Goal: Task Accomplishment & Management: Manage account settings

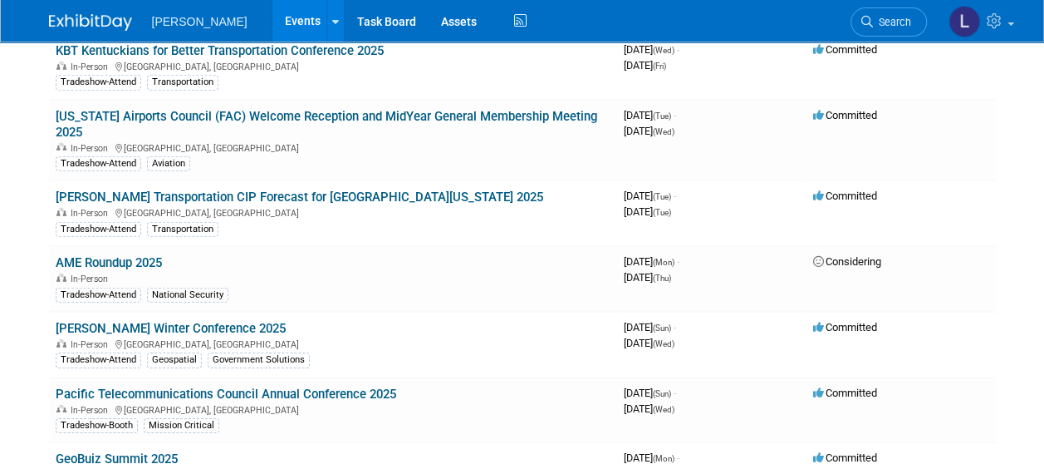
click at [272, 21] on link "Events" at bounding box center [302, 21] width 61 height 42
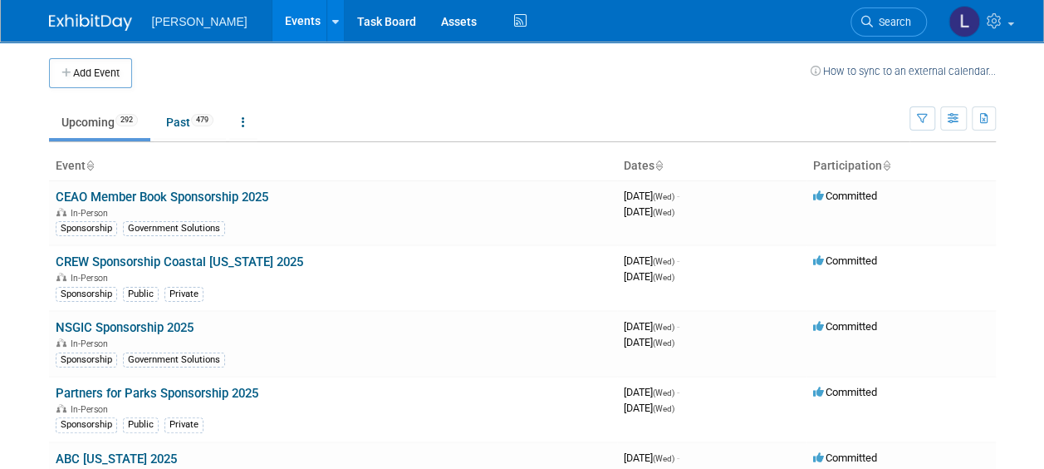
scroll to position [8582, 0]
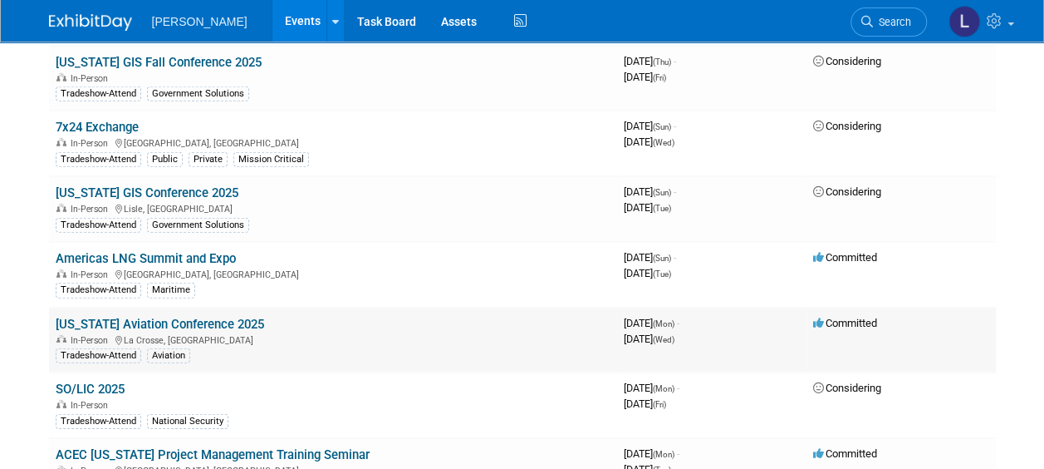
click at [209, 317] on link "[US_STATE] Aviation Conference 2025" at bounding box center [160, 324] width 209 height 15
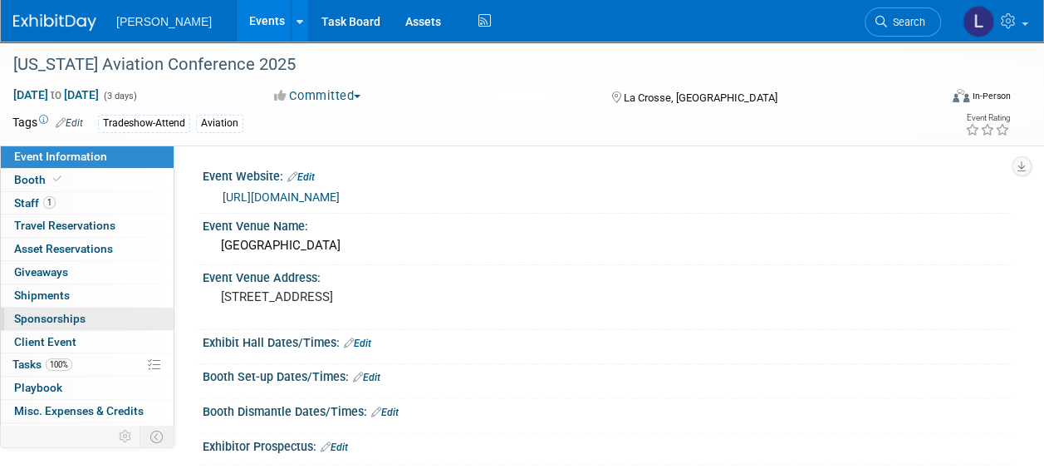
click at [51, 317] on span "Sponsorships 0" at bounding box center [49, 318] width 71 height 13
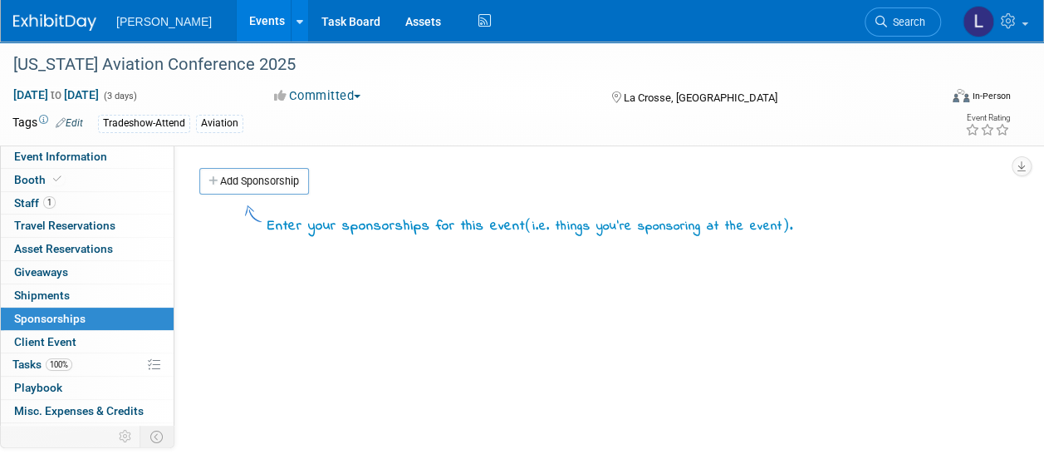
click at [277, 176] on link "Add Sponsorship" at bounding box center [254, 181] width 110 height 27
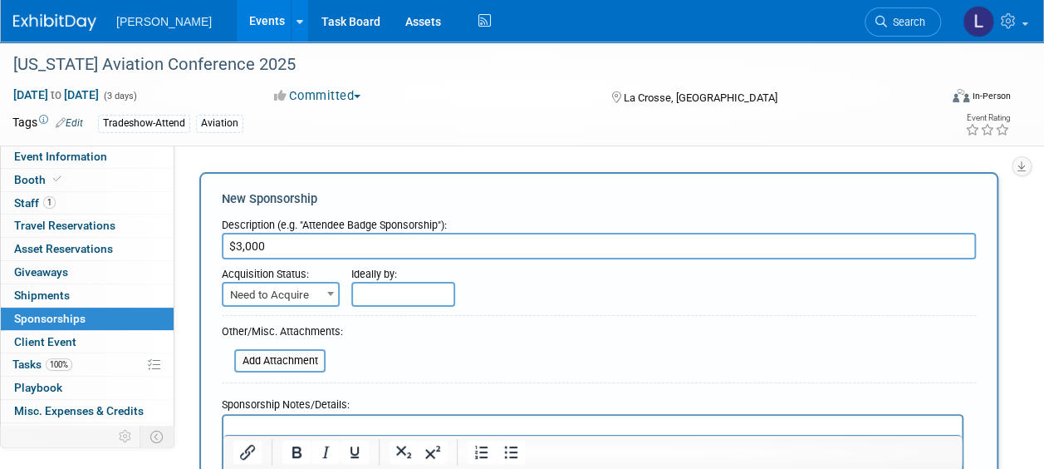
click at [474, 245] on input "$3,000" at bounding box center [599, 246] width 754 height 27
type input "$3,000 Sponsorship - Invoice attached"
click at [409, 288] on input "text" at bounding box center [403, 294] width 104 height 25
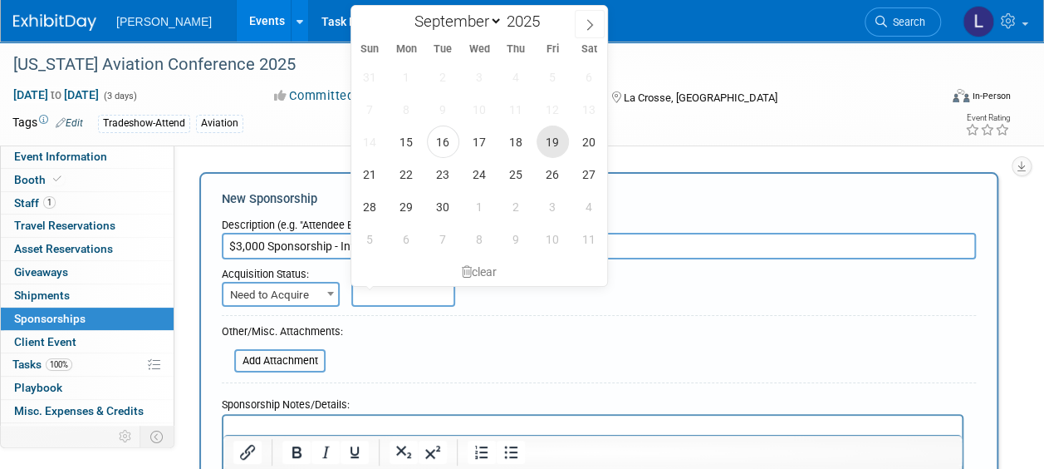
click at [563, 143] on span "19" at bounding box center [553, 141] width 32 height 32
type input "Sep 19, 2025"
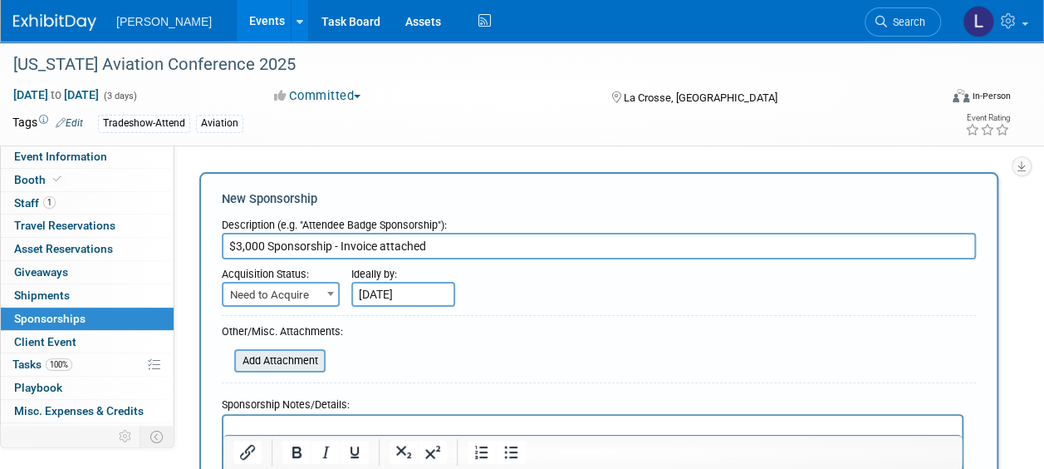
click at [278, 357] on input "file" at bounding box center [225, 361] width 198 height 20
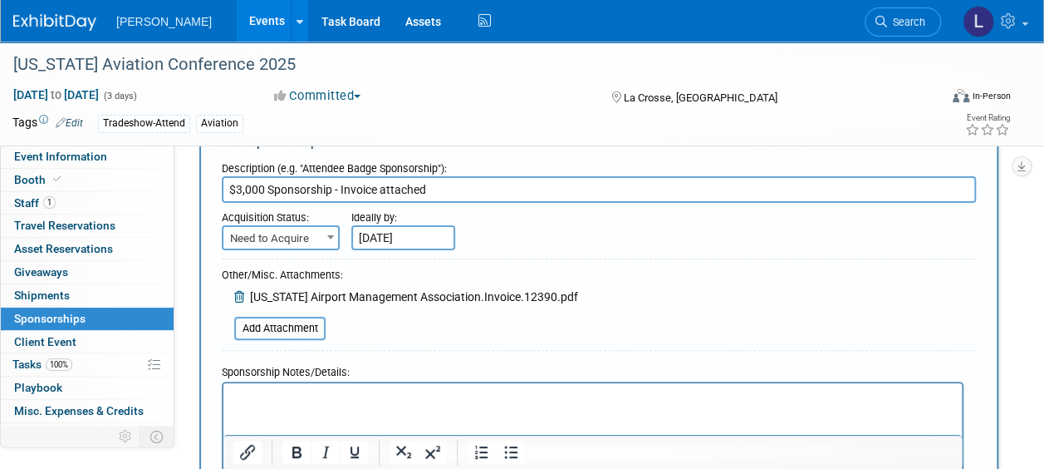
scroll to position [166, 0]
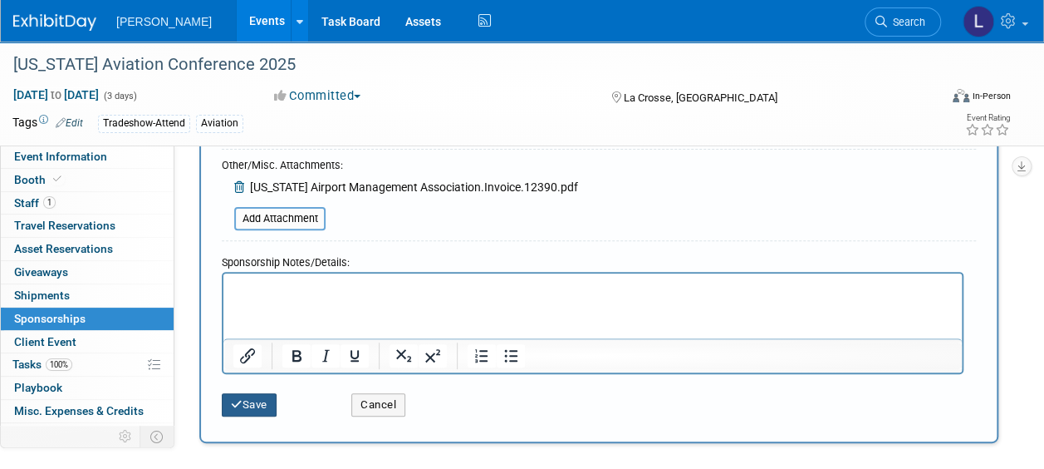
click at [248, 404] on button "Save" at bounding box center [249, 404] width 55 height 23
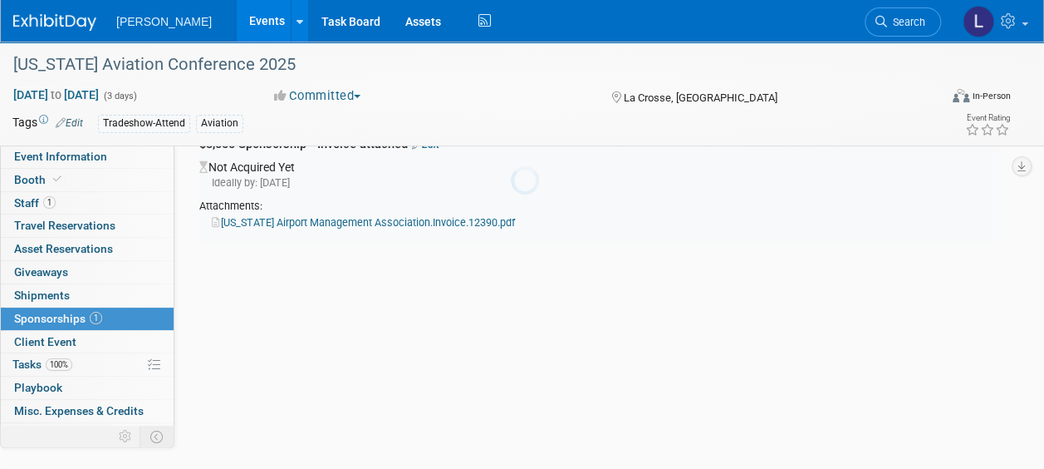
scroll to position [35, 0]
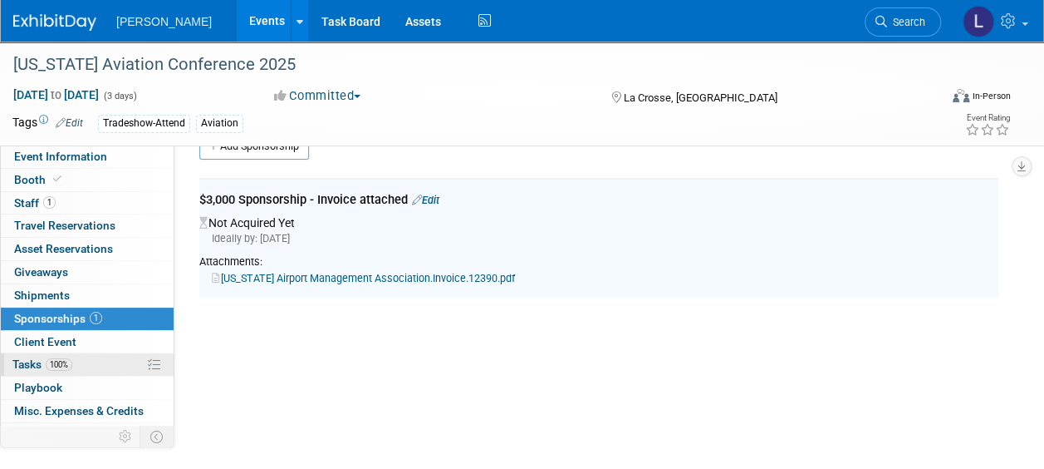
click at [96, 359] on link "100% Tasks 100%" at bounding box center [87, 364] width 173 height 22
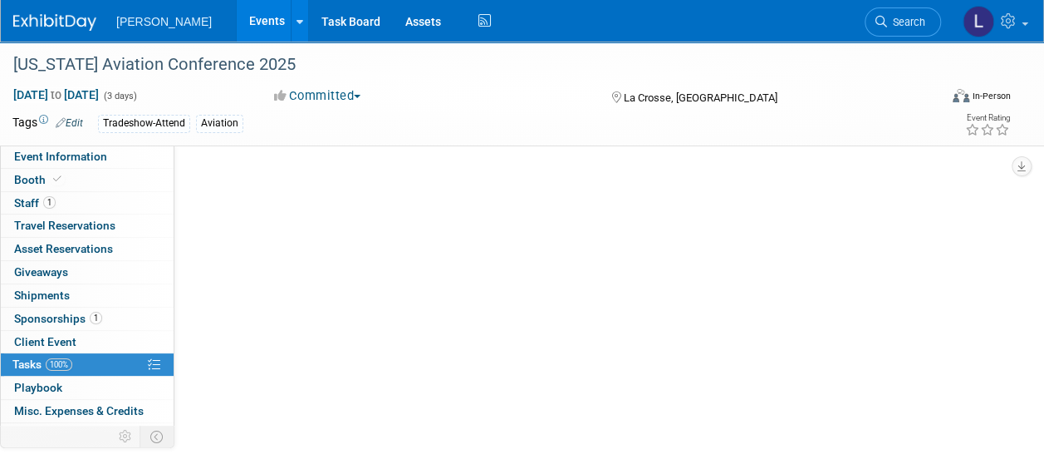
scroll to position [0, 0]
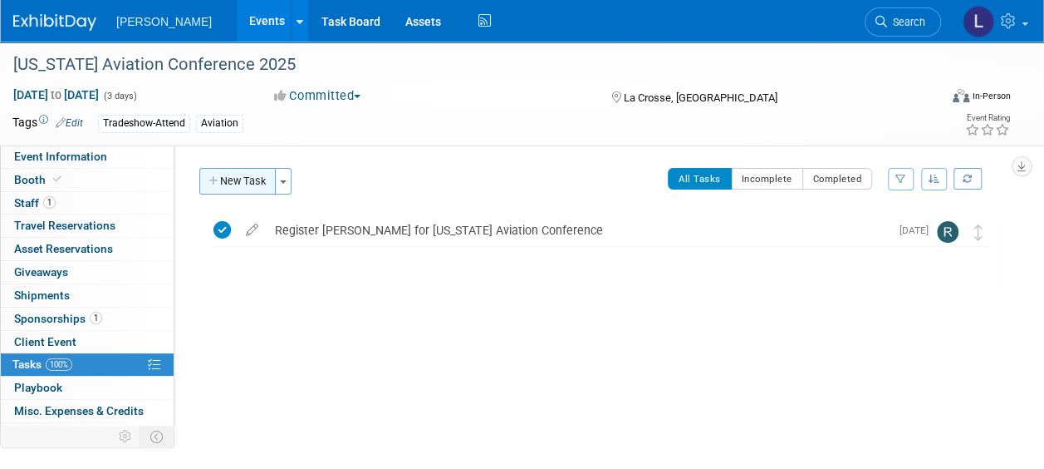
click at [243, 179] on button "New Task" at bounding box center [237, 181] width 76 height 27
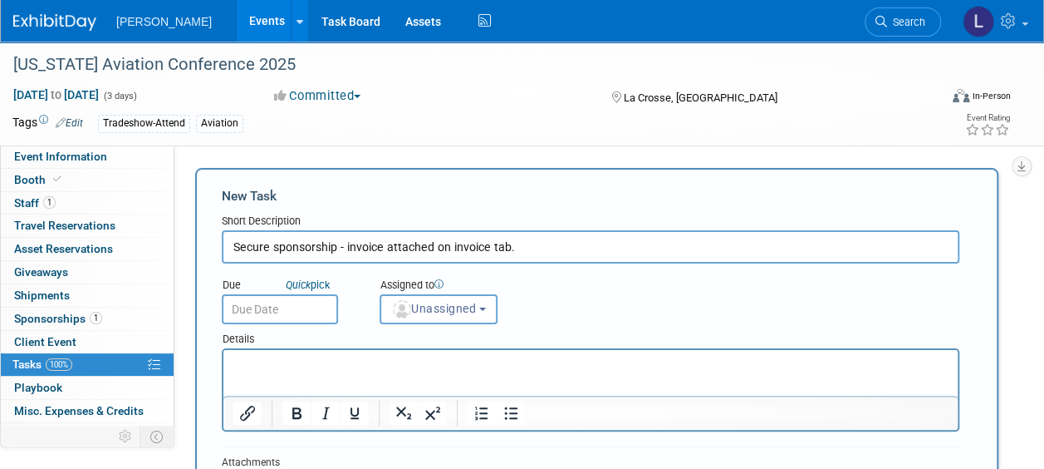
type input "Secure sponsorship - invoice attached on invoice tab."
click at [291, 326] on div "Details" at bounding box center [591, 336] width 738 height 24
click at [291, 310] on input "text" at bounding box center [280, 309] width 116 height 30
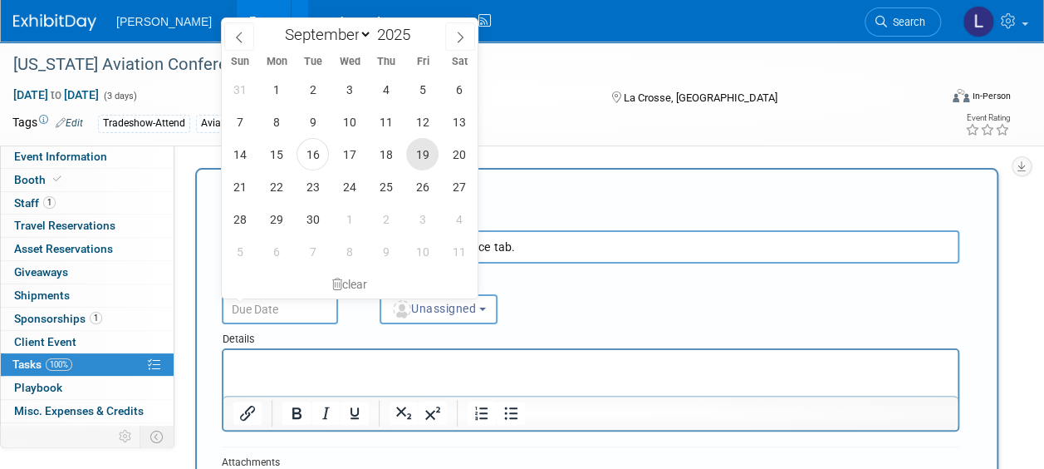
click at [420, 145] on span "19" at bounding box center [422, 154] width 32 height 32
type input "Sep 19, 2025"
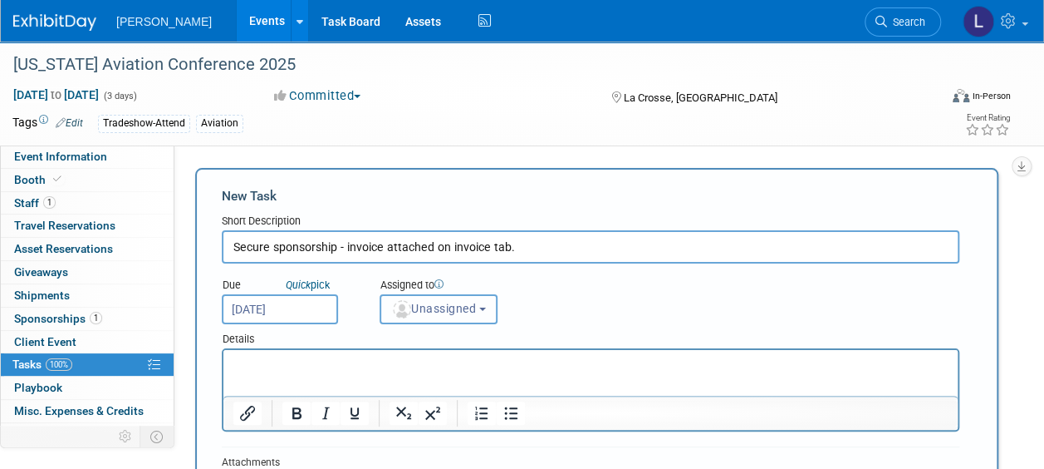
click at [445, 317] on button "Unassigned" at bounding box center [439, 309] width 118 height 30
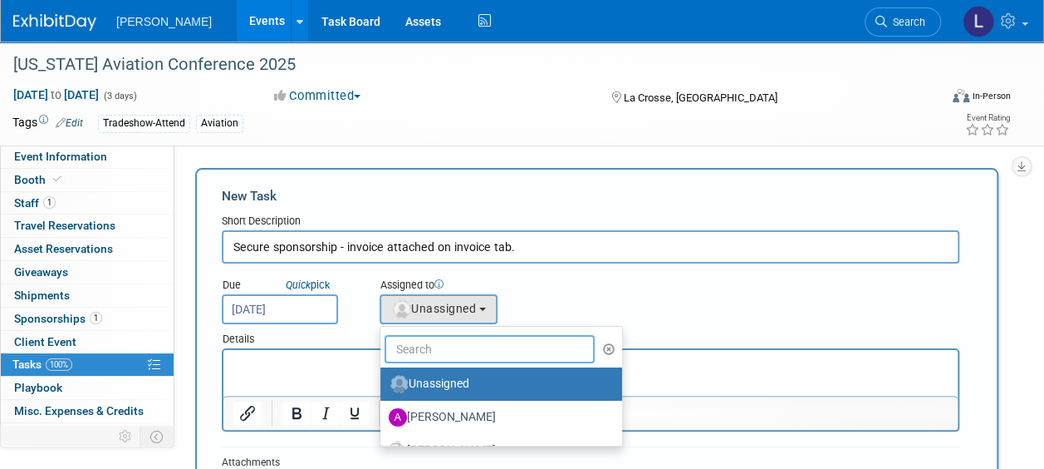
click at [444, 357] on input "text" at bounding box center [490, 349] width 210 height 28
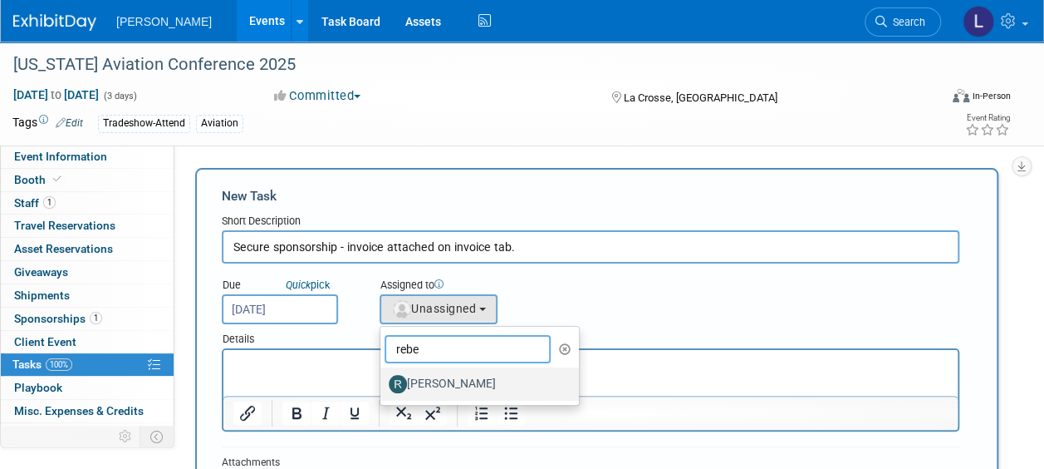
type input "rebe"
click at [450, 375] on label "[PERSON_NAME]" at bounding box center [476, 383] width 174 height 27
click at [383, 376] on input "[PERSON_NAME]" at bounding box center [377, 381] width 11 height 11
select select "844a177d-a181-44ff-a72a-5731d68e4351"
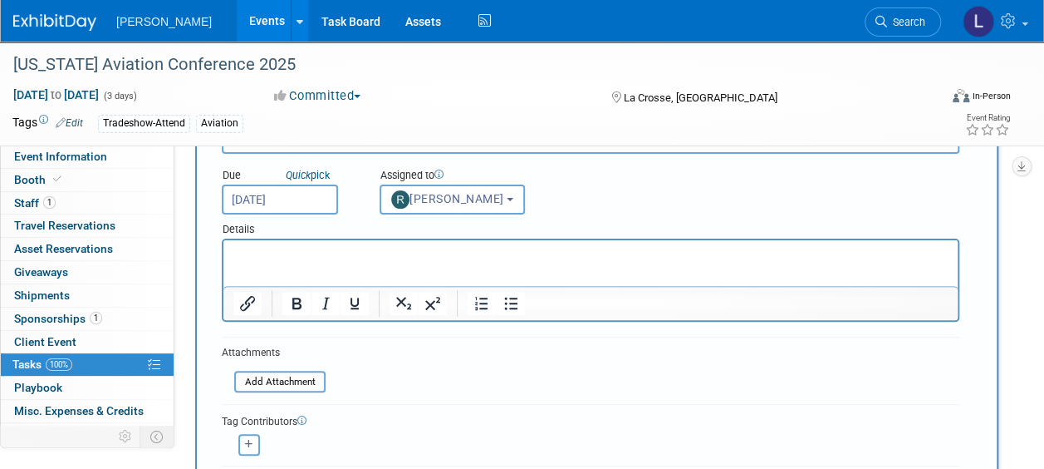
scroll to position [166, 0]
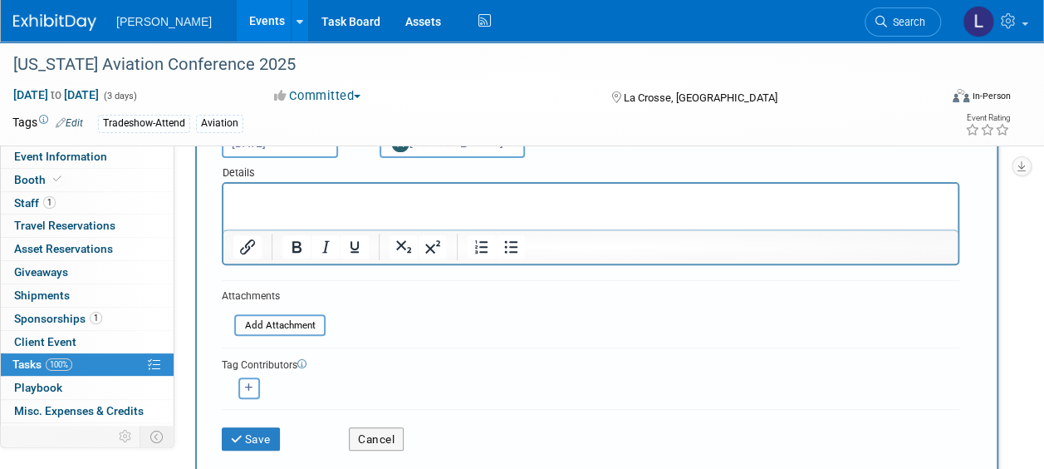
click at [256, 387] on button "button" at bounding box center [249, 388] width 22 height 22
select select
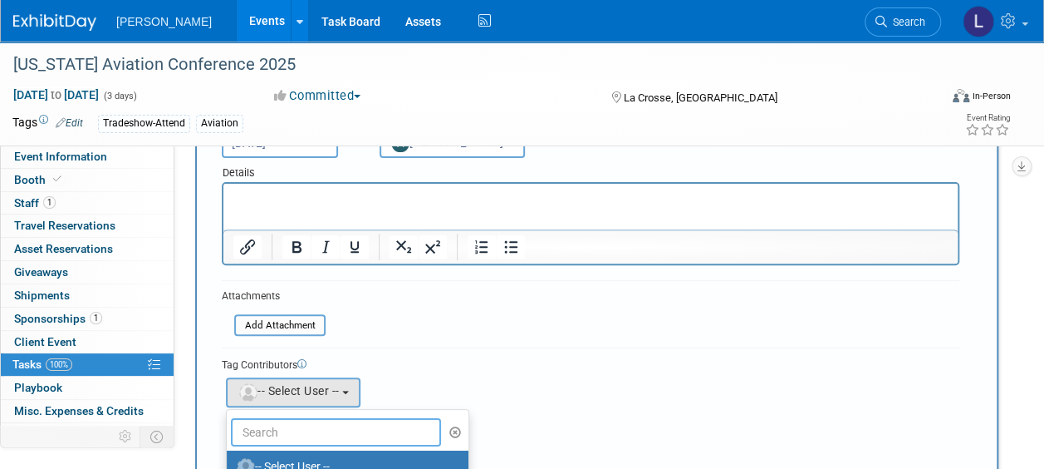
click at [277, 424] on input "text" at bounding box center [336, 432] width 210 height 28
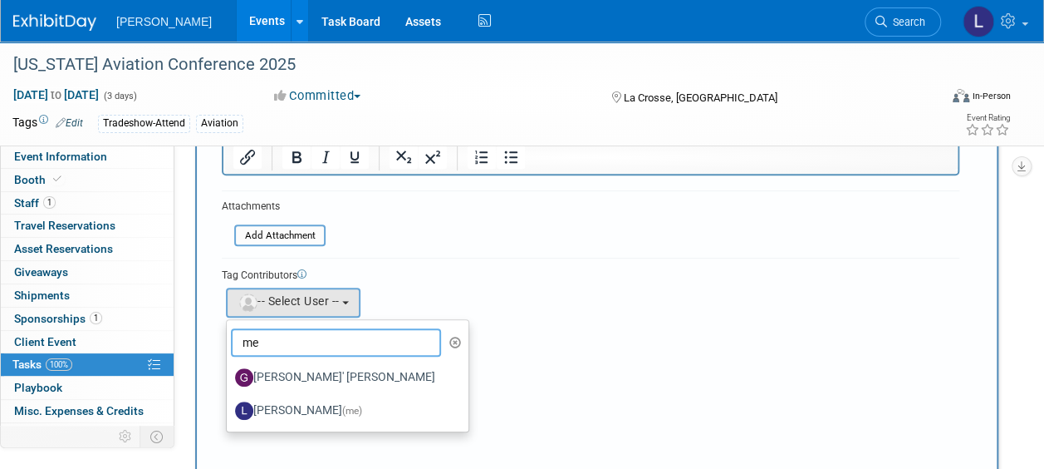
scroll to position [332, 0]
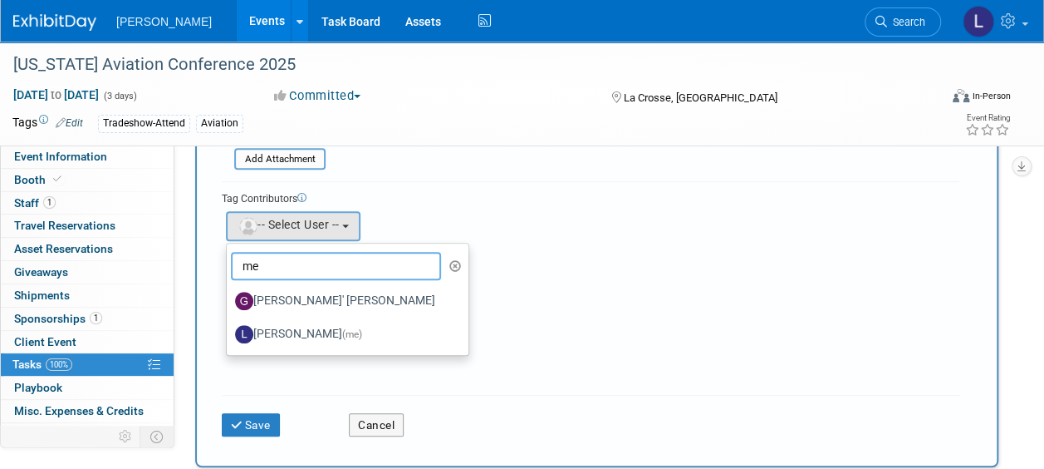
type input "me"
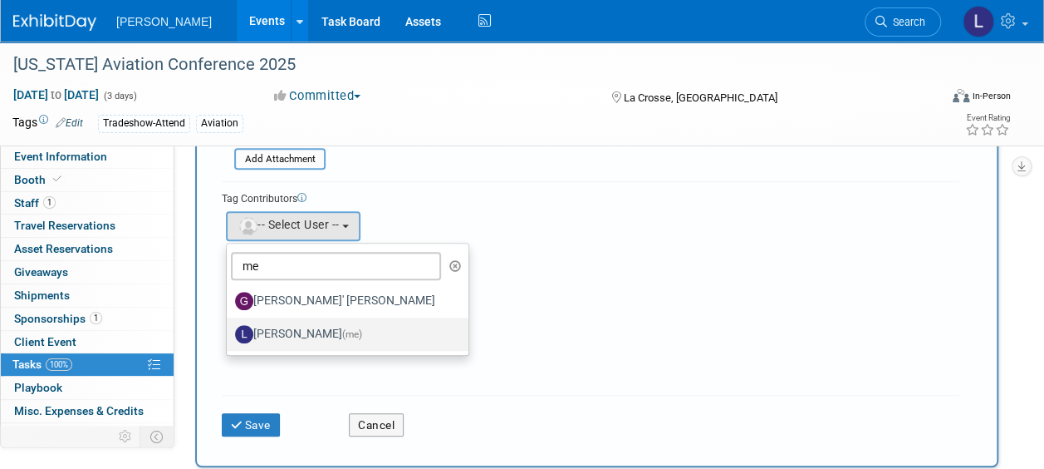
click at [311, 322] on label "Lindsey Wolanczyk (me)" at bounding box center [343, 334] width 217 height 27
click at [229, 326] on input "Lindsey Wolanczyk (me)" at bounding box center [223, 331] width 11 height 11
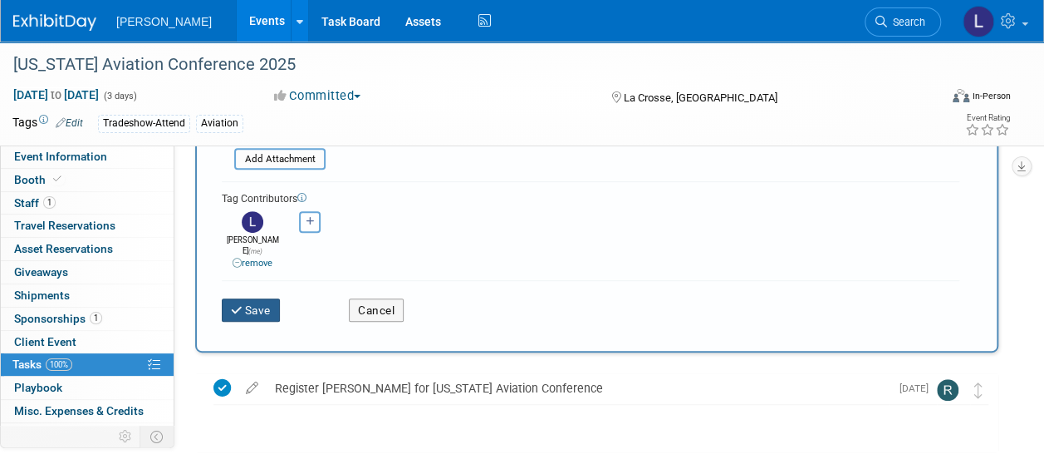
drag, startPoint x: 256, startPoint y: 306, endPoint x: 248, endPoint y: 307, distance: 8.5
click at [256, 306] on button "Save" at bounding box center [251, 309] width 58 height 23
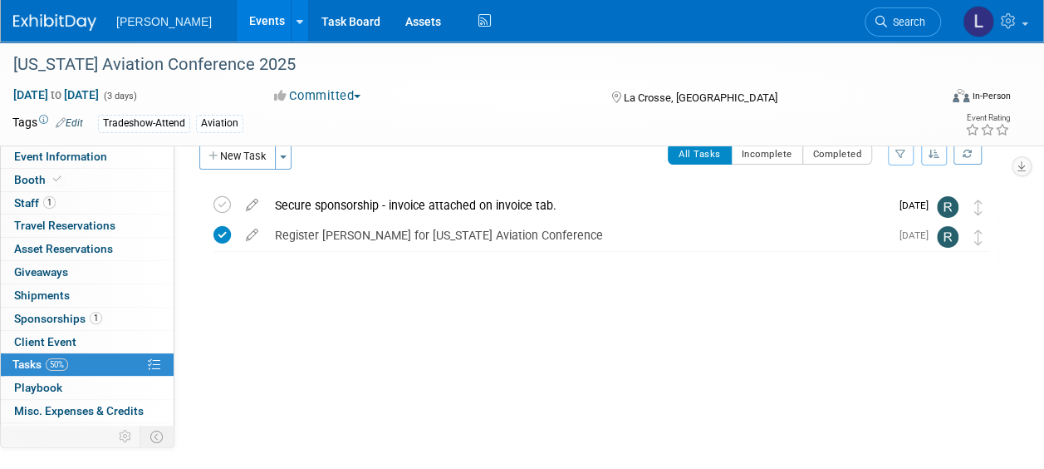
scroll to position [0, 0]
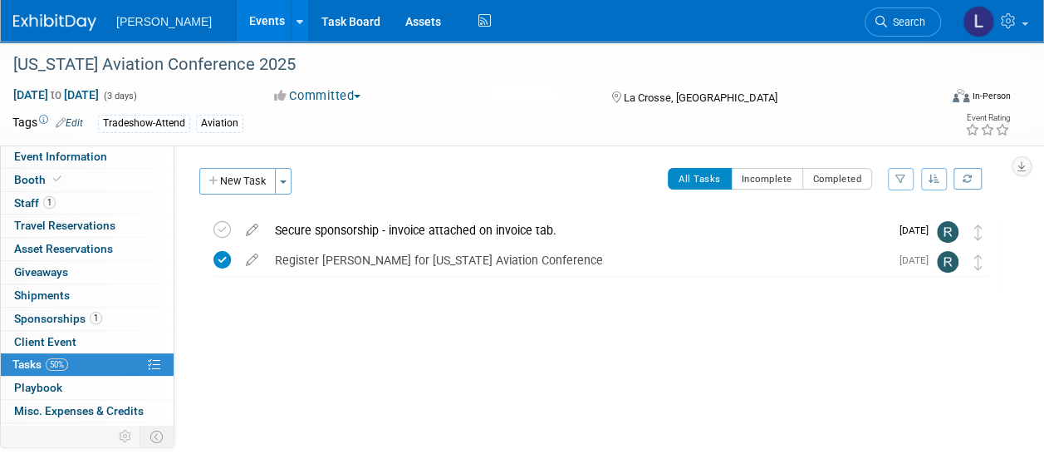
click at [237, 13] on link "Events" at bounding box center [267, 21] width 61 height 42
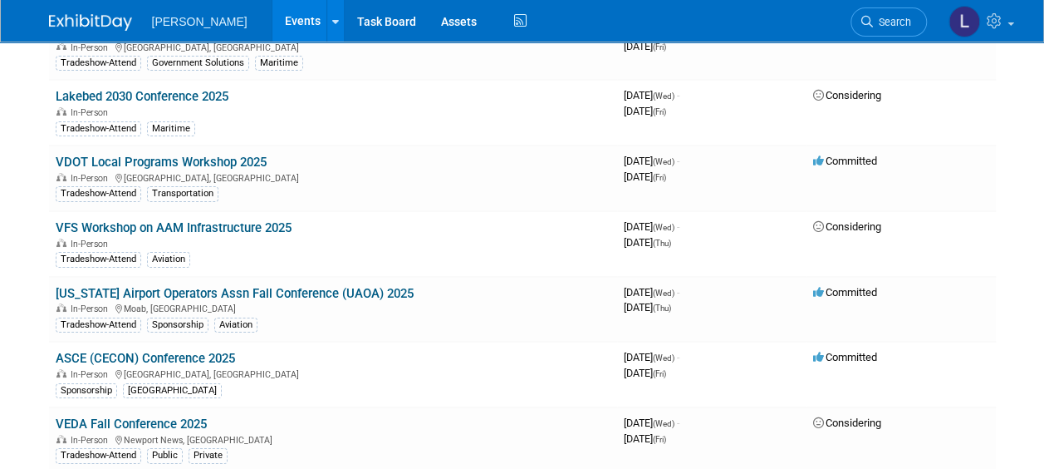
scroll to position [14743, 0]
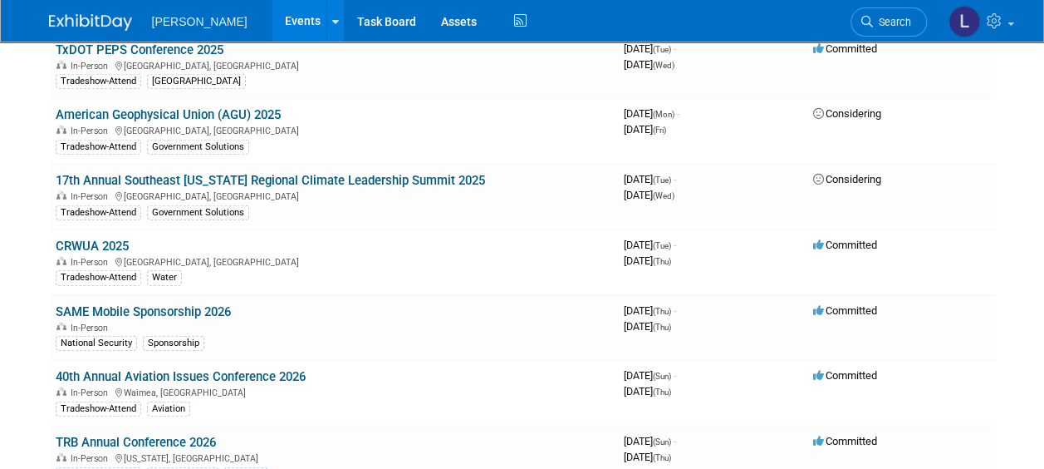
click at [240, 369] on link "40th Annual Aviation Issues Conference 2026" at bounding box center [181, 376] width 250 height 15
